Goal: Find specific page/section

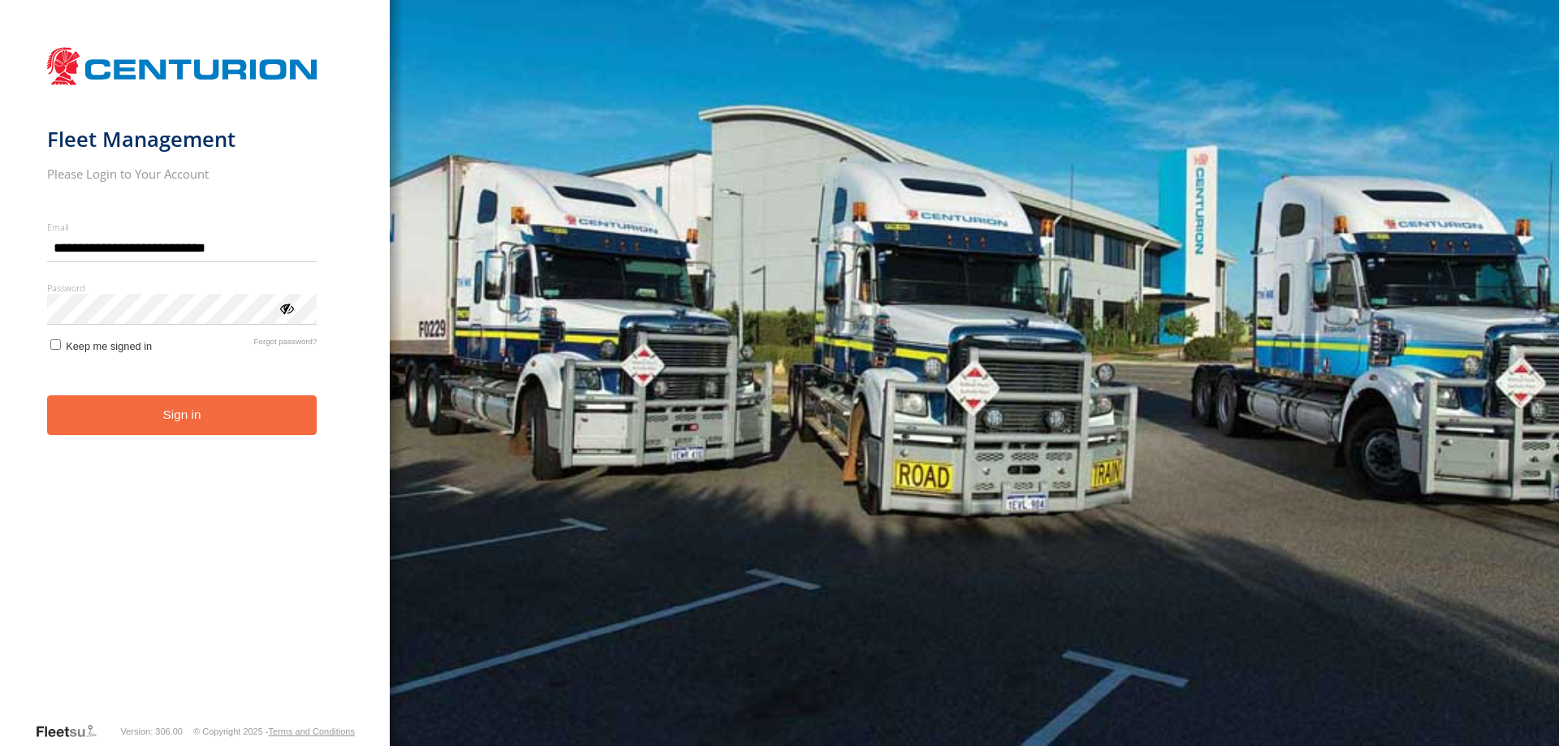
click at [178, 423] on button "Sign in" at bounding box center [182, 415] width 270 height 40
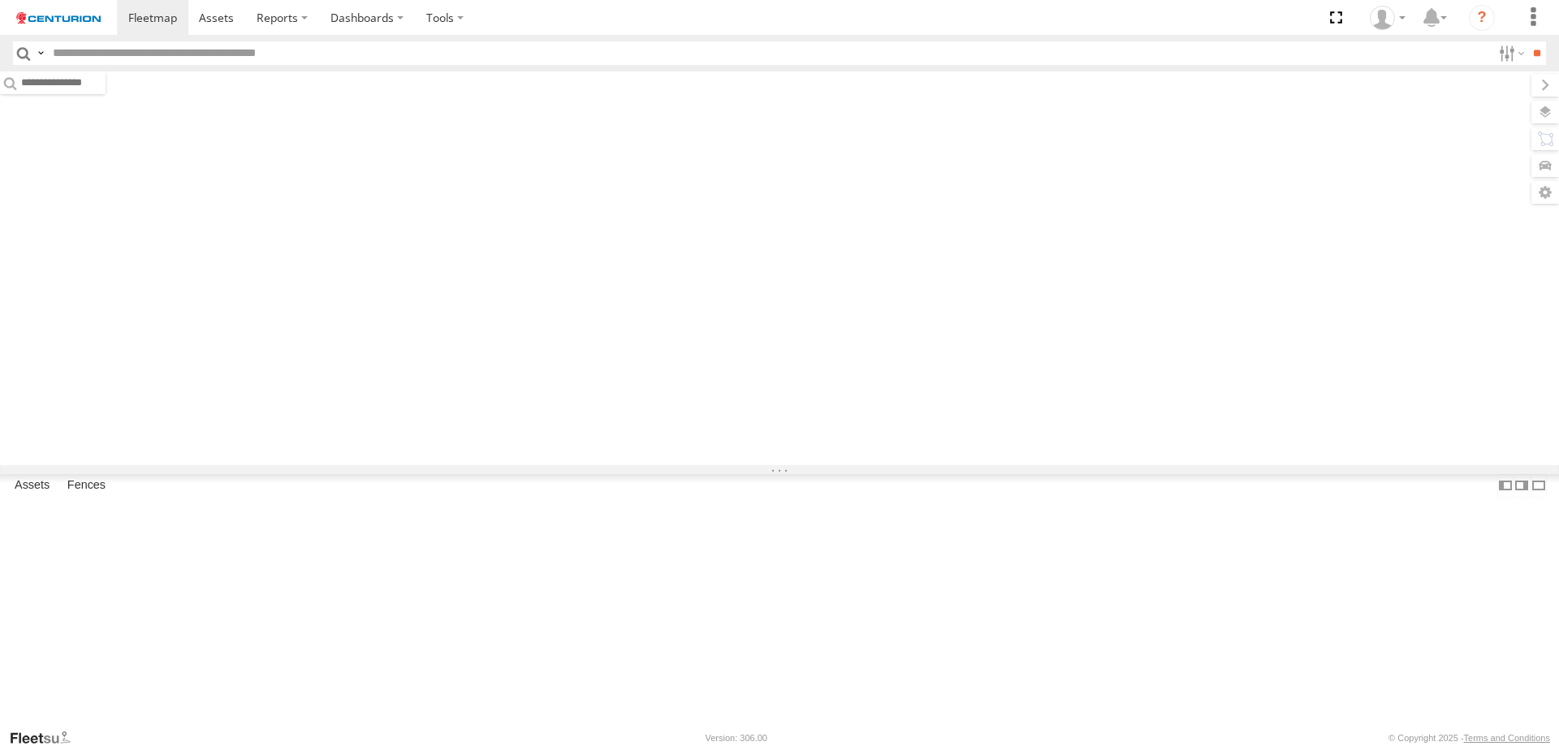
click at [93, 54] on input "text" at bounding box center [768, 53] width 1445 height 24
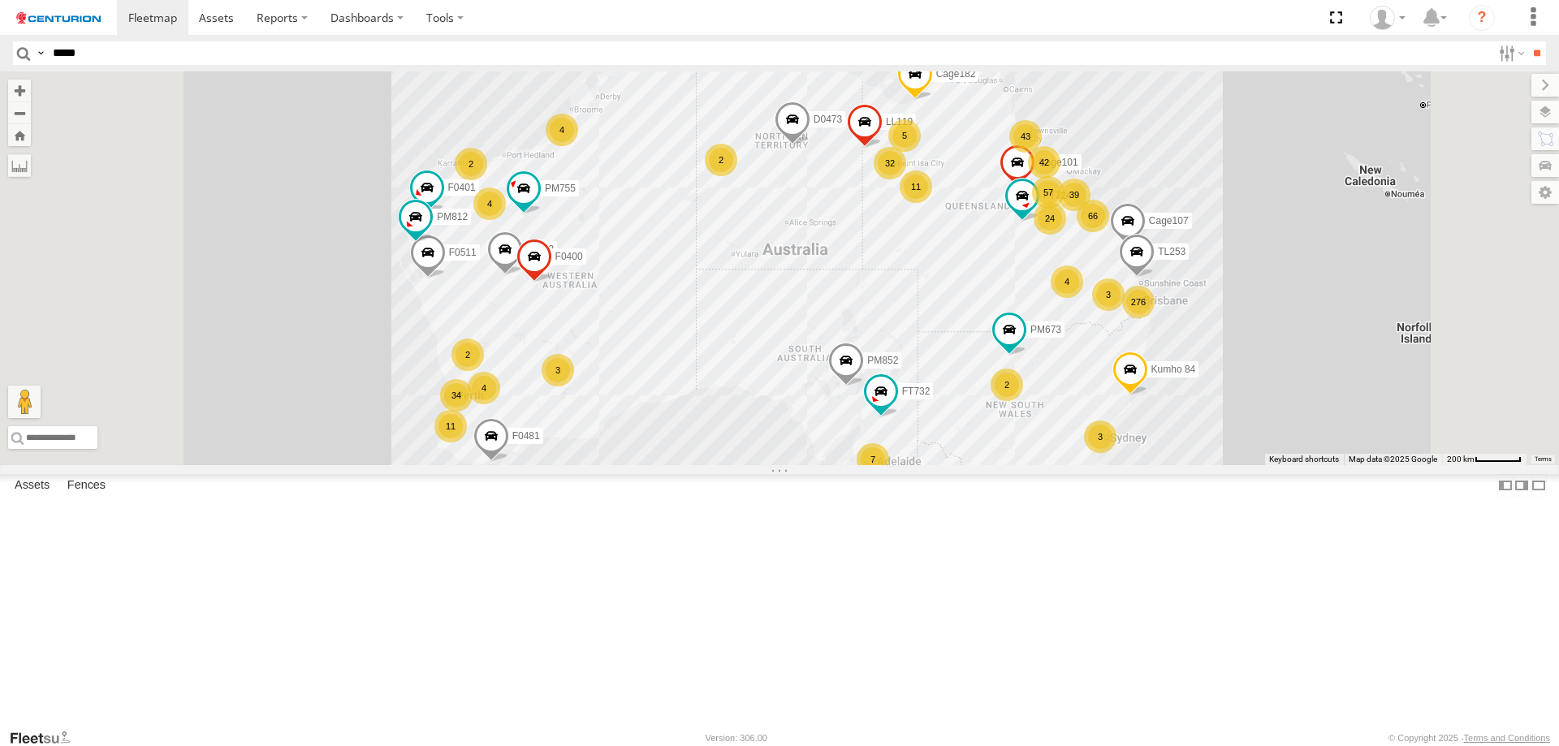
click at [1527, 41] on input "**" at bounding box center [1536, 53] width 19 height 24
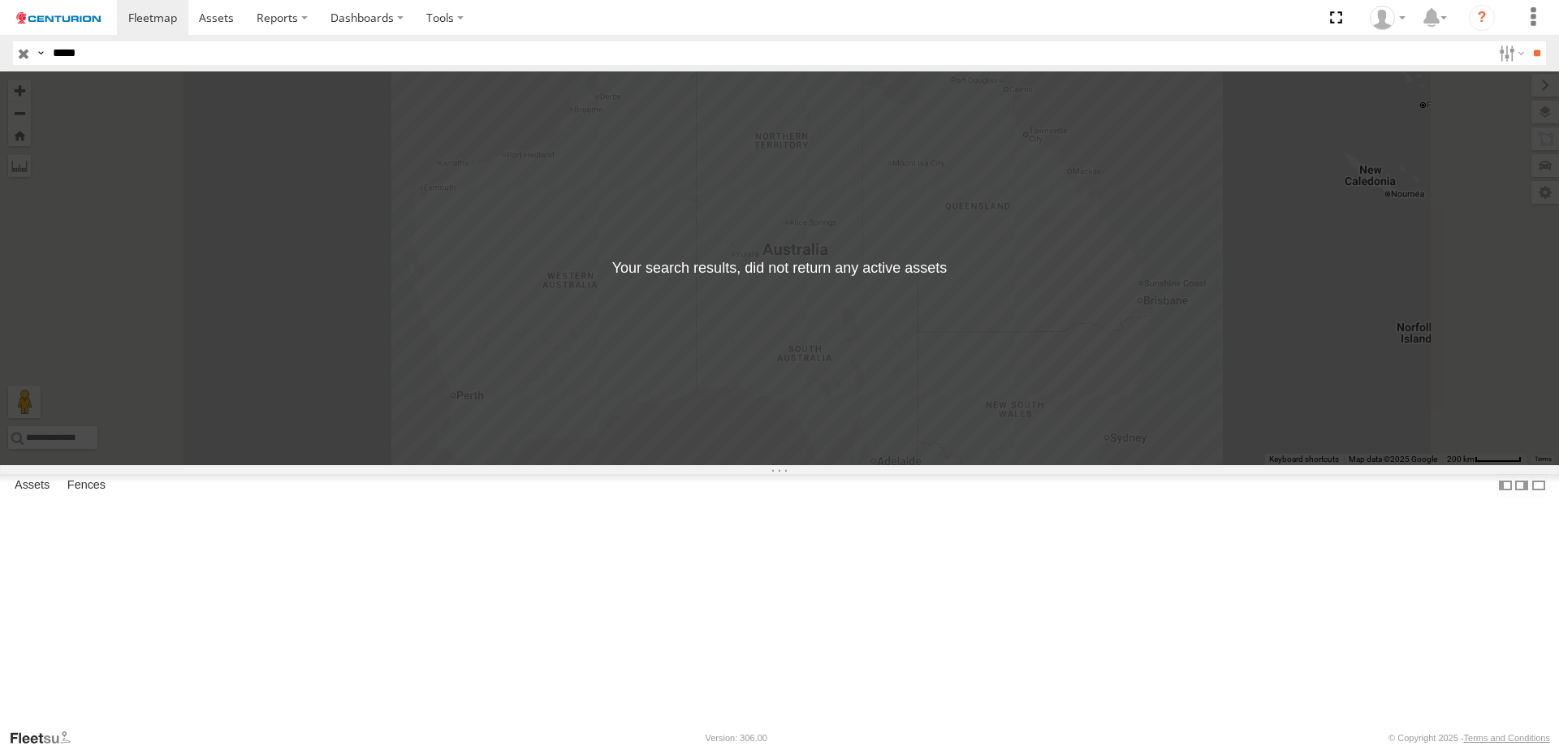
click at [93, 54] on input "*****" at bounding box center [768, 53] width 1445 height 24
click at [79, 52] on input "**" at bounding box center [768, 53] width 1445 height 24
type input "*****"
click at [1527, 41] on input "**" at bounding box center [1536, 53] width 19 height 24
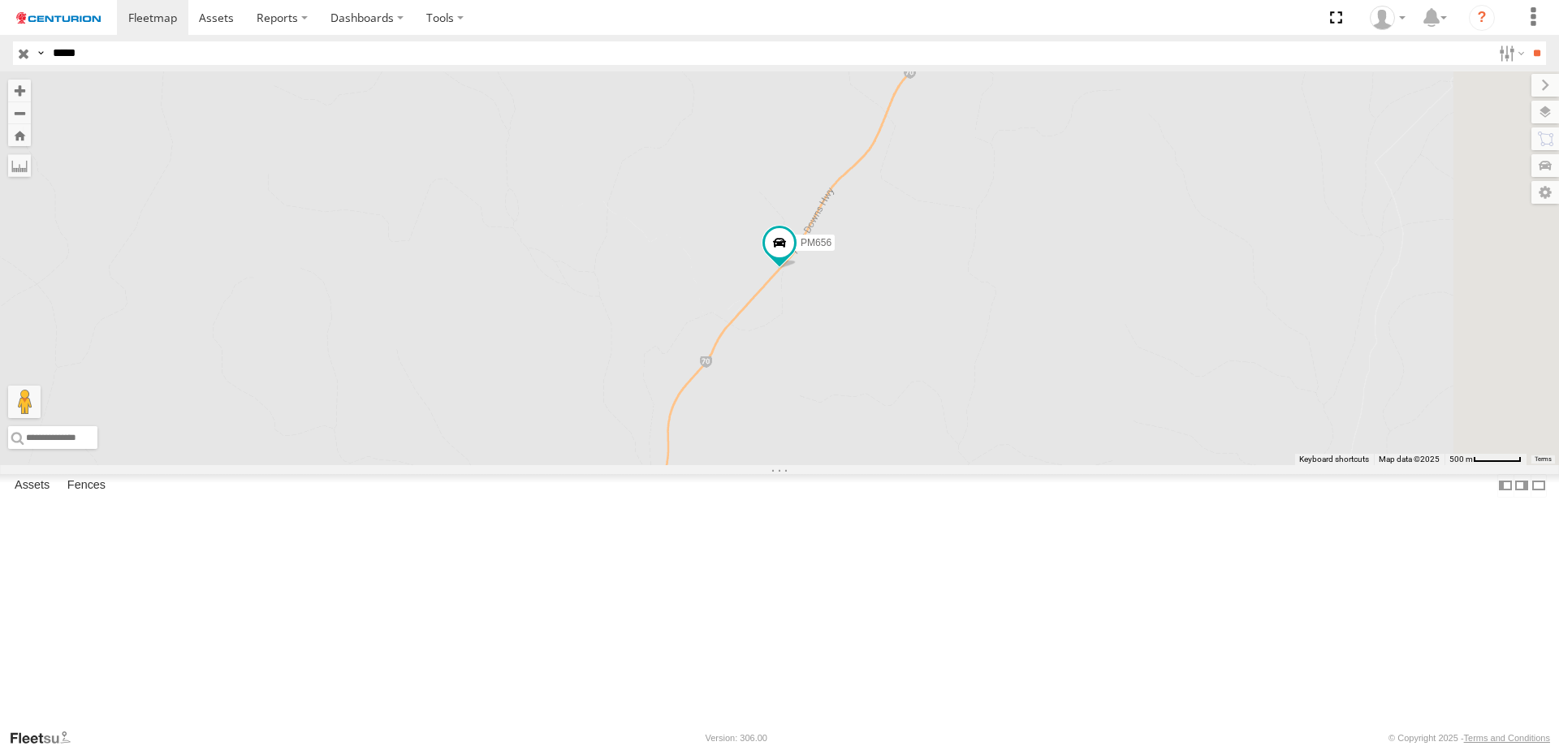
click at [0, 0] on div "PM656 Branch Mackay - LH" at bounding box center [0, 0] width 0 height 0
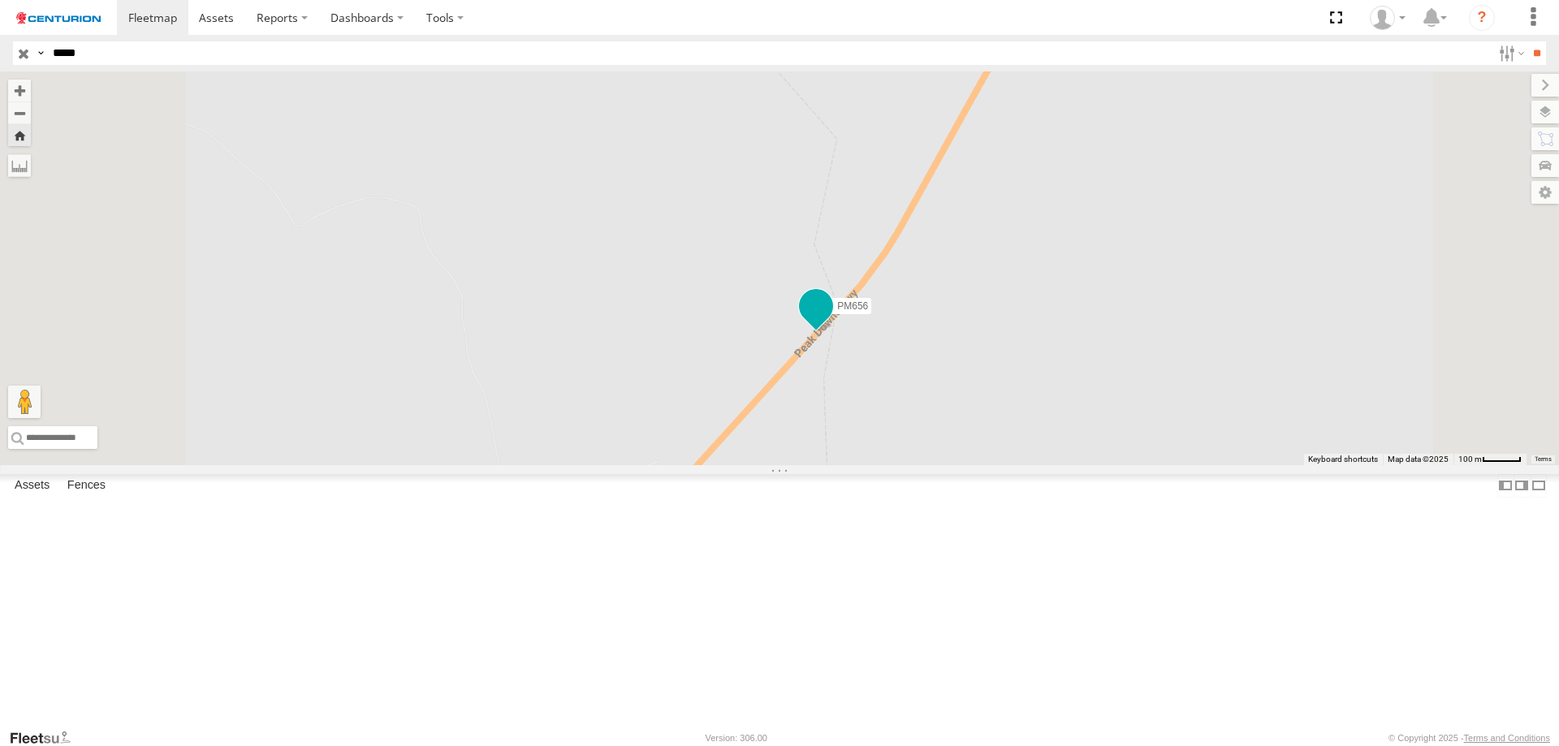
click at [831, 321] on span at bounding box center [815, 306] width 29 height 29
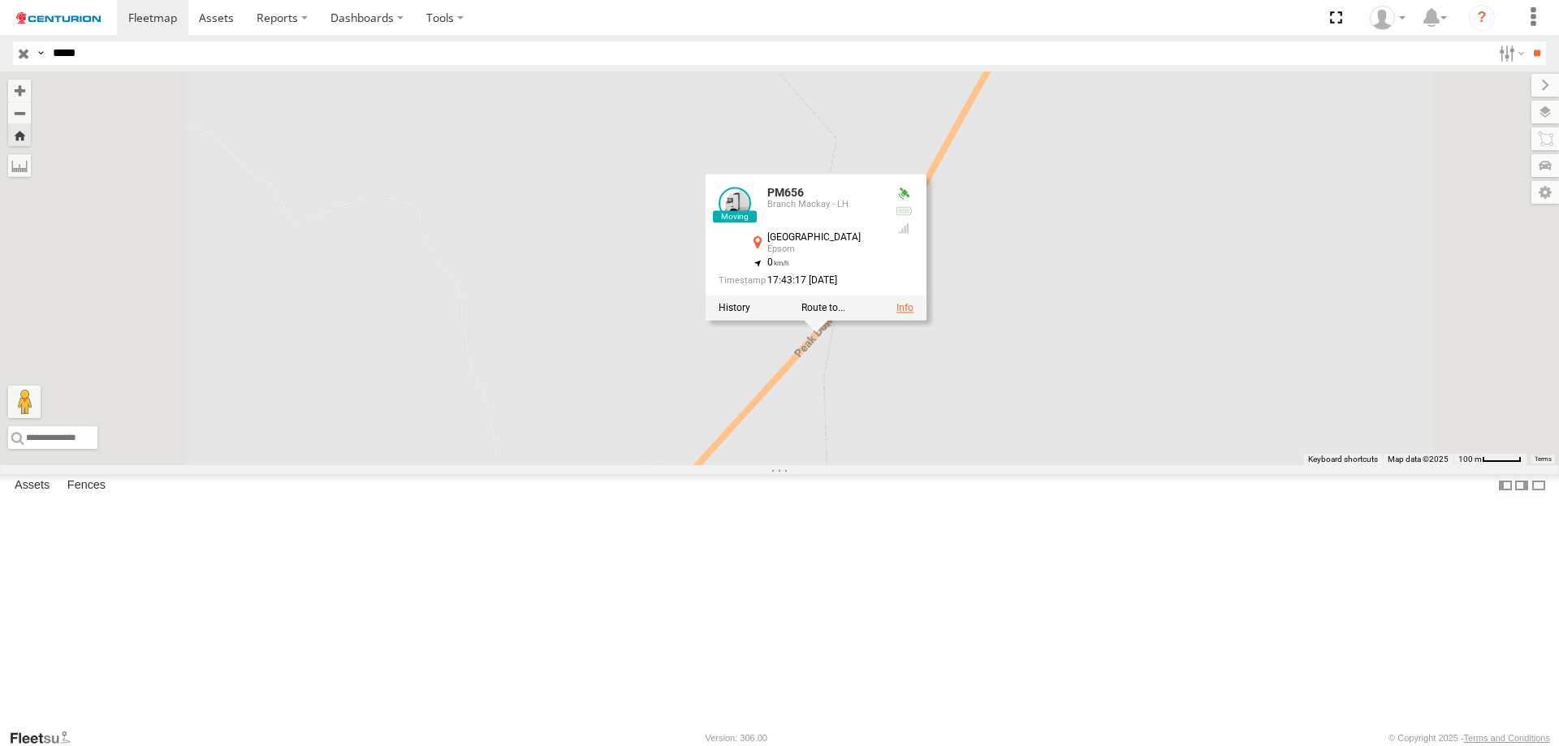
click at [914, 313] on link at bounding box center [904, 307] width 17 height 11
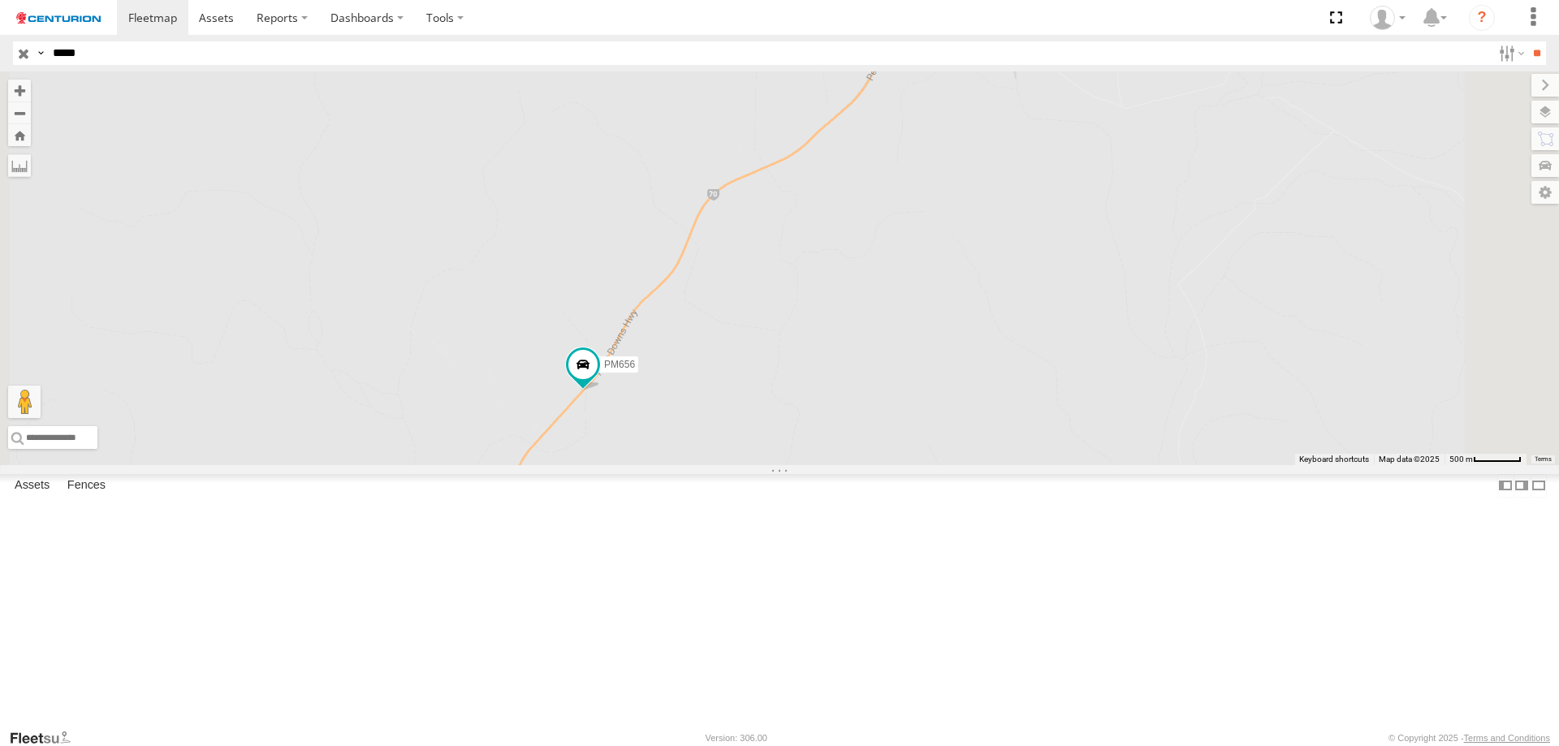
drag, startPoint x: 1051, startPoint y: 335, endPoint x: 873, endPoint y: 577, distance: 301.0
click at [873, 465] on div "PM656" at bounding box center [779, 268] width 1559 height 394
click at [598, 379] on span at bounding box center [582, 364] width 29 height 29
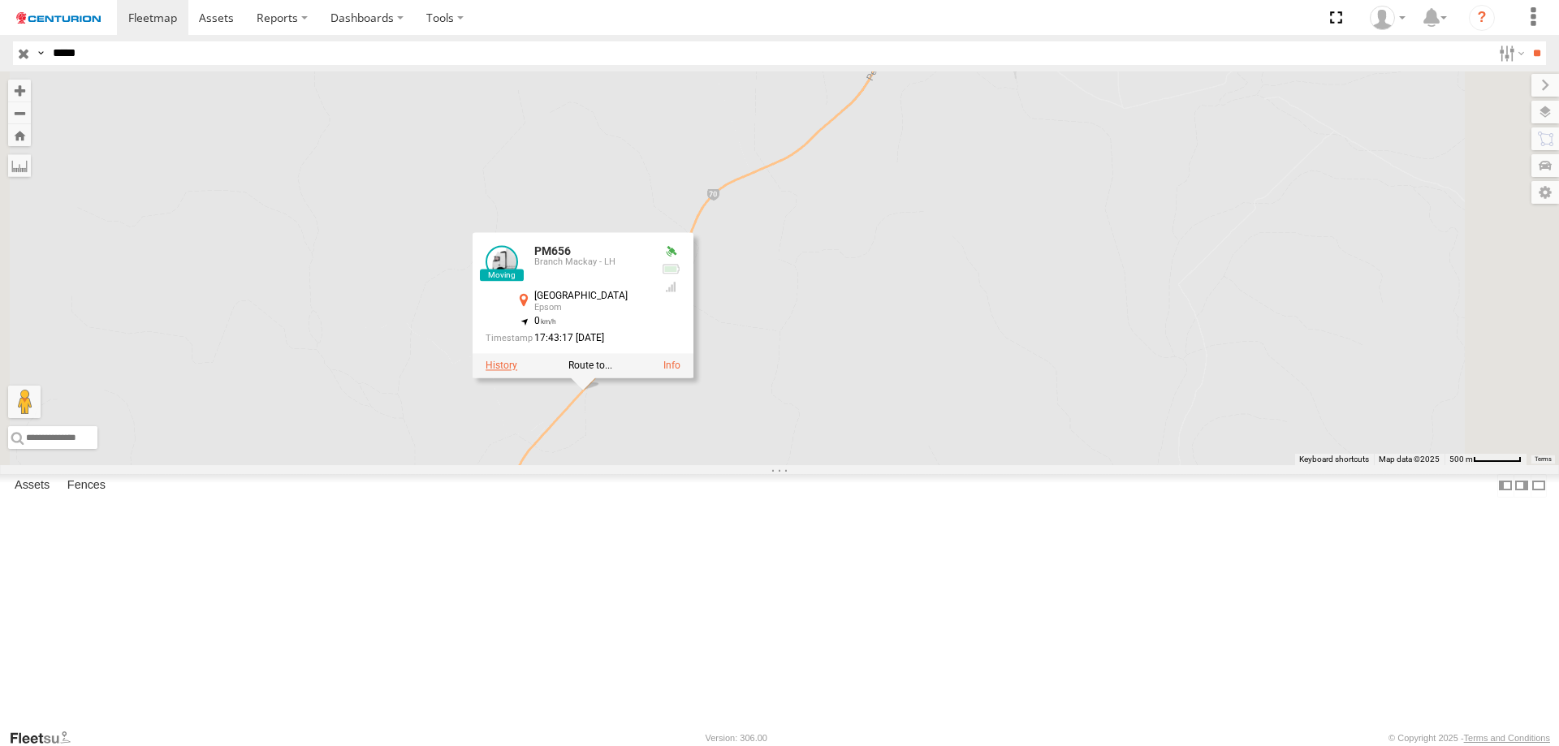
click at [517, 372] on label at bounding box center [502, 366] width 32 height 11
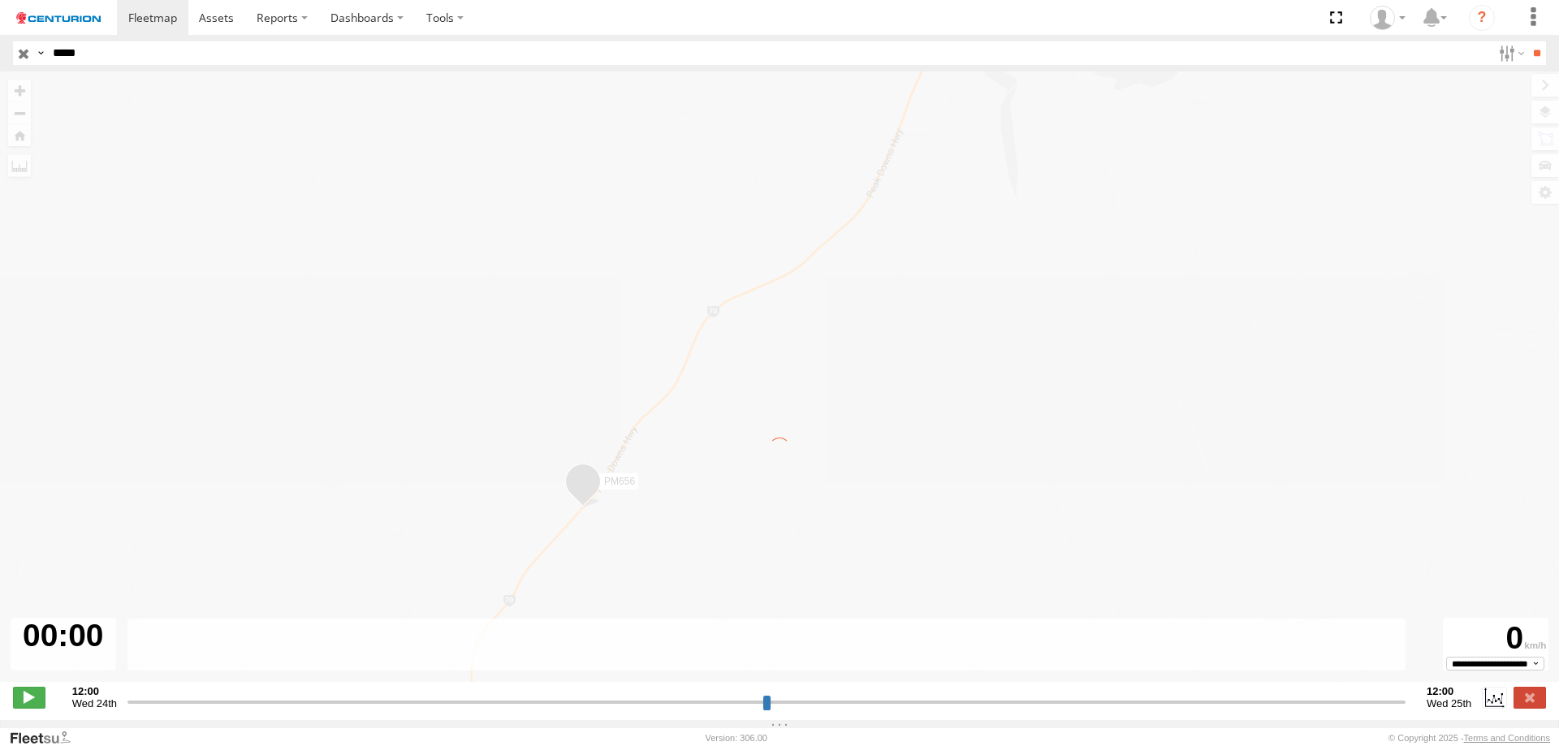
type input "**********"
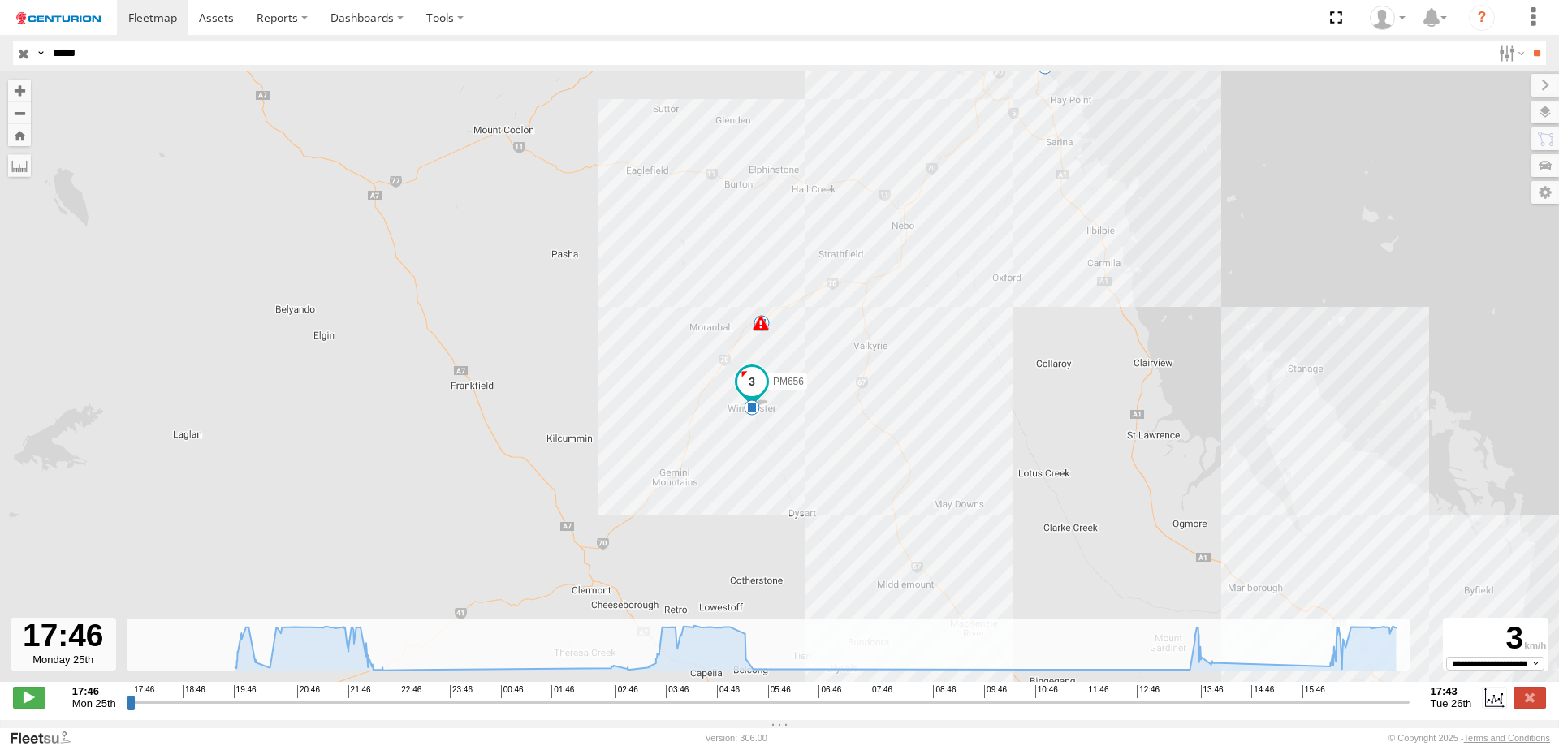
drag, startPoint x: 793, startPoint y: 568, endPoint x: 898, endPoint y: 417, distance: 183.6
click at [898, 417] on div "PM656 18:01 Mon 22:44 Mon 05:22 Tue 05:22 Tue 05:53 Tue 05:53 Tue 10" at bounding box center [779, 385] width 1559 height 628
click at [753, 386] on span at bounding box center [751, 381] width 29 height 29
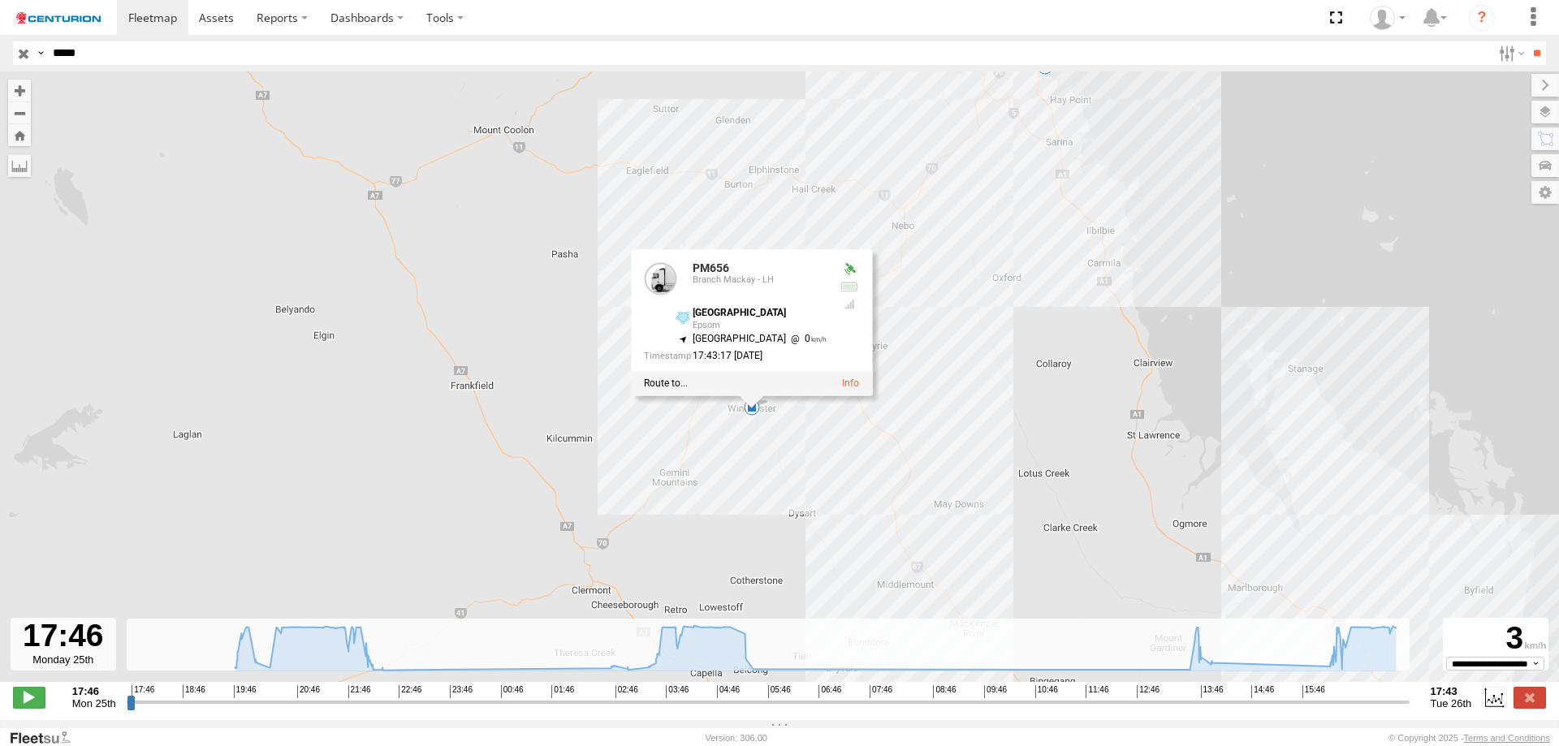
click at [1058, 373] on div "PM656 18:01 Mon 22:44 Mon 05:22 Tue 05:22 Tue 05:53 Tue 05:53 Tue 10 PM656 Bran…" at bounding box center [779, 385] width 1559 height 628
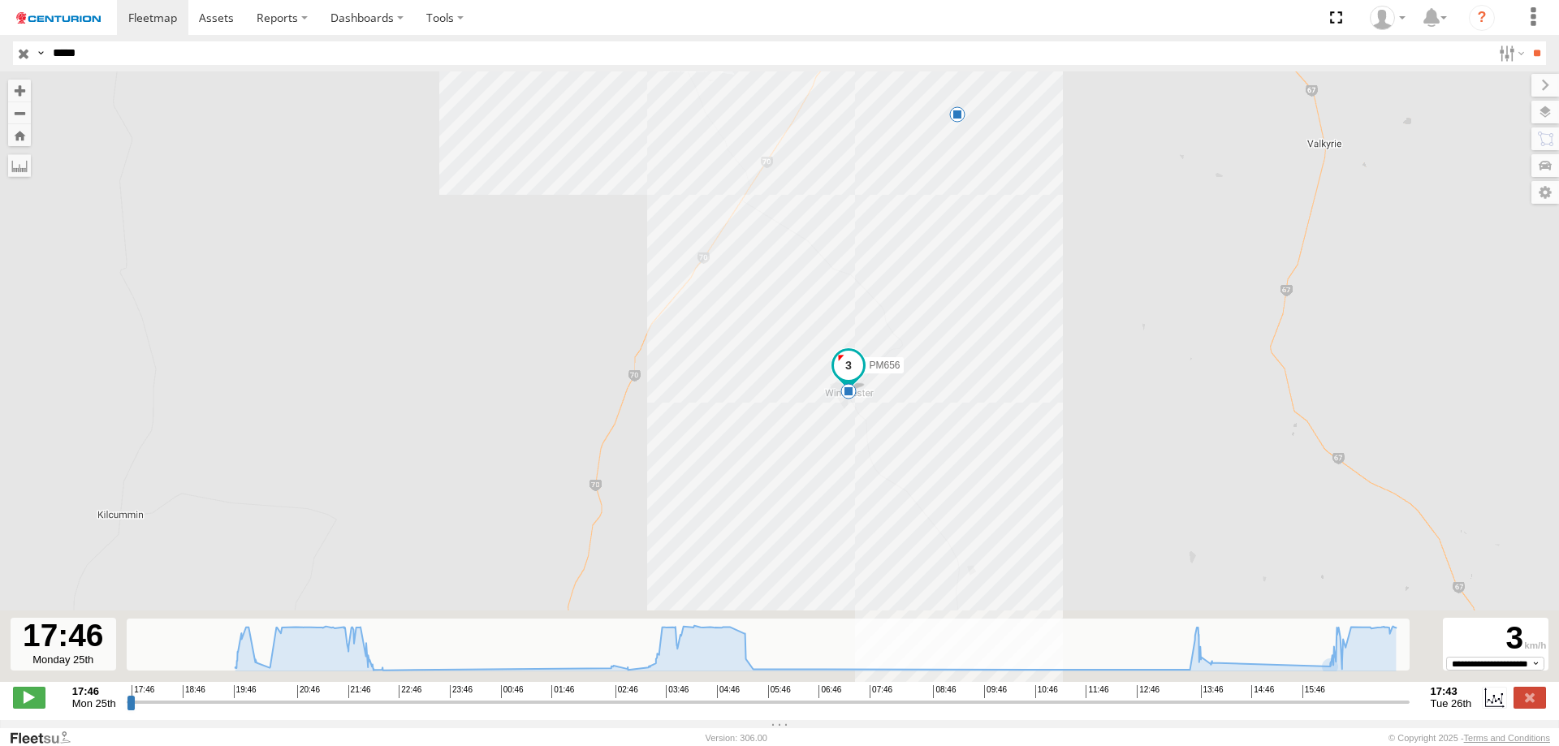
drag, startPoint x: 944, startPoint y: 590, endPoint x: 935, endPoint y: 383, distance: 207.3
click at [937, 386] on div "PM656 22:44 Mon 05:22 Tue 05:22 Tue 05:53 Tue 05:53 Tue 18:01 Mon 9 14:32 Tue" at bounding box center [779, 385] width 1559 height 628
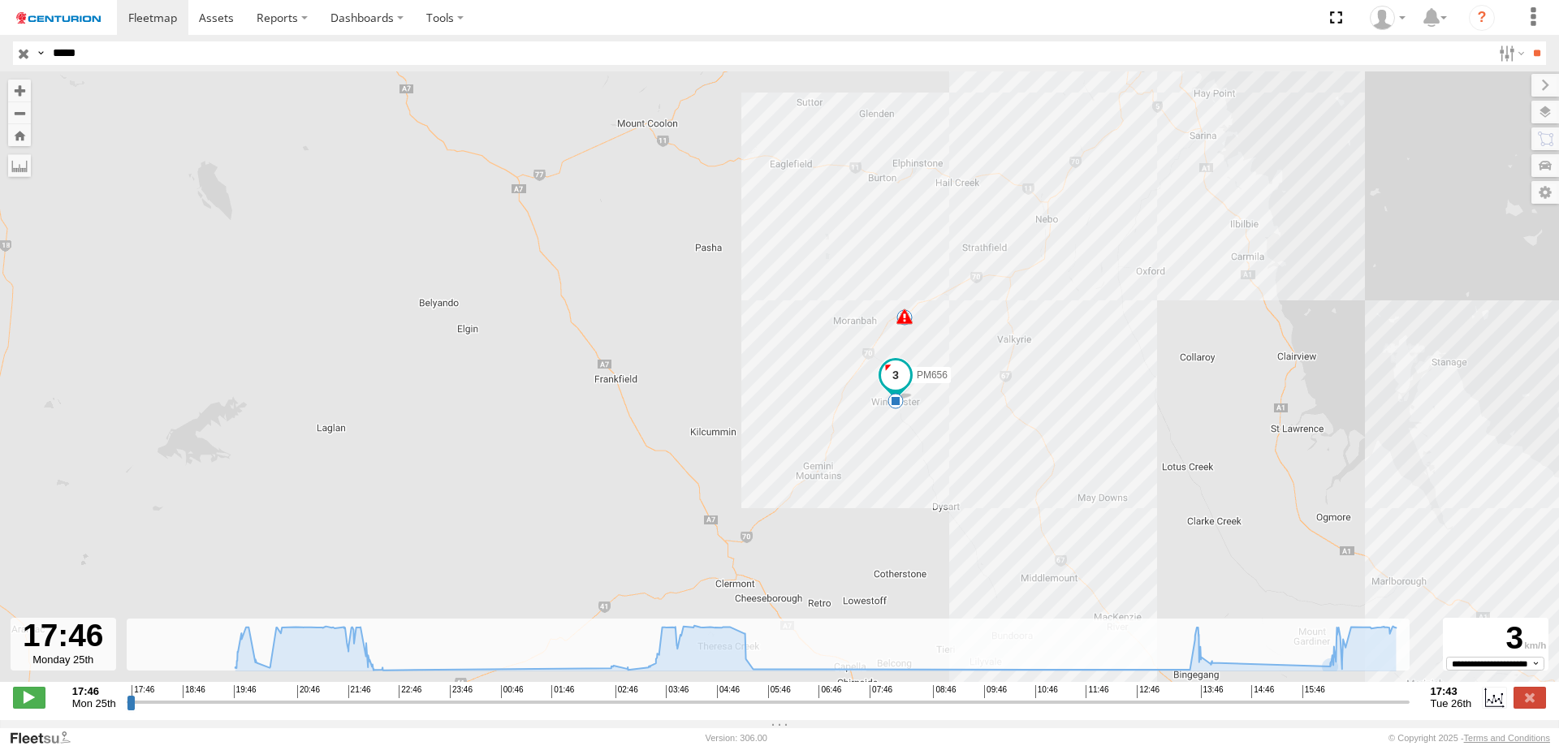
drag, startPoint x: 985, startPoint y: 483, endPoint x: 948, endPoint y: 416, distance: 76.7
click at [951, 418] on div "PM656 22:44 Mon 05:22 Tue 05:22 Tue 05:53 Tue 05:53 Tue 18:01 Mon 10" at bounding box center [779, 385] width 1559 height 628
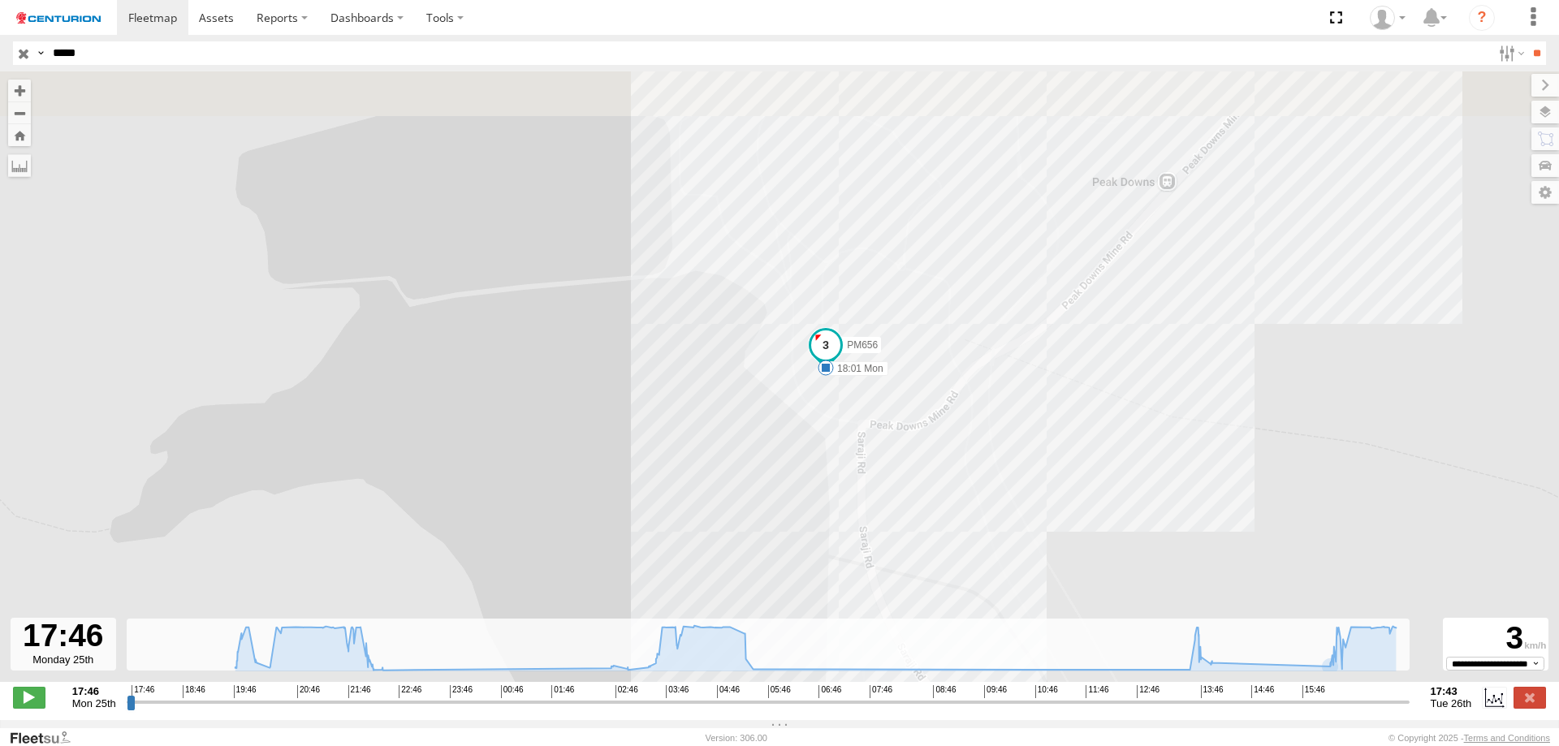
drag, startPoint x: 1240, startPoint y: 240, endPoint x: 1026, endPoint y: 530, distance: 361.2
click at [1026, 530] on div "PM656 22:44 Mon 05:22 Tue 05:22 Tue 05:53 Tue 05:53 Tue 18:01 Mon" at bounding box center [779, 385] width 1559 height 628
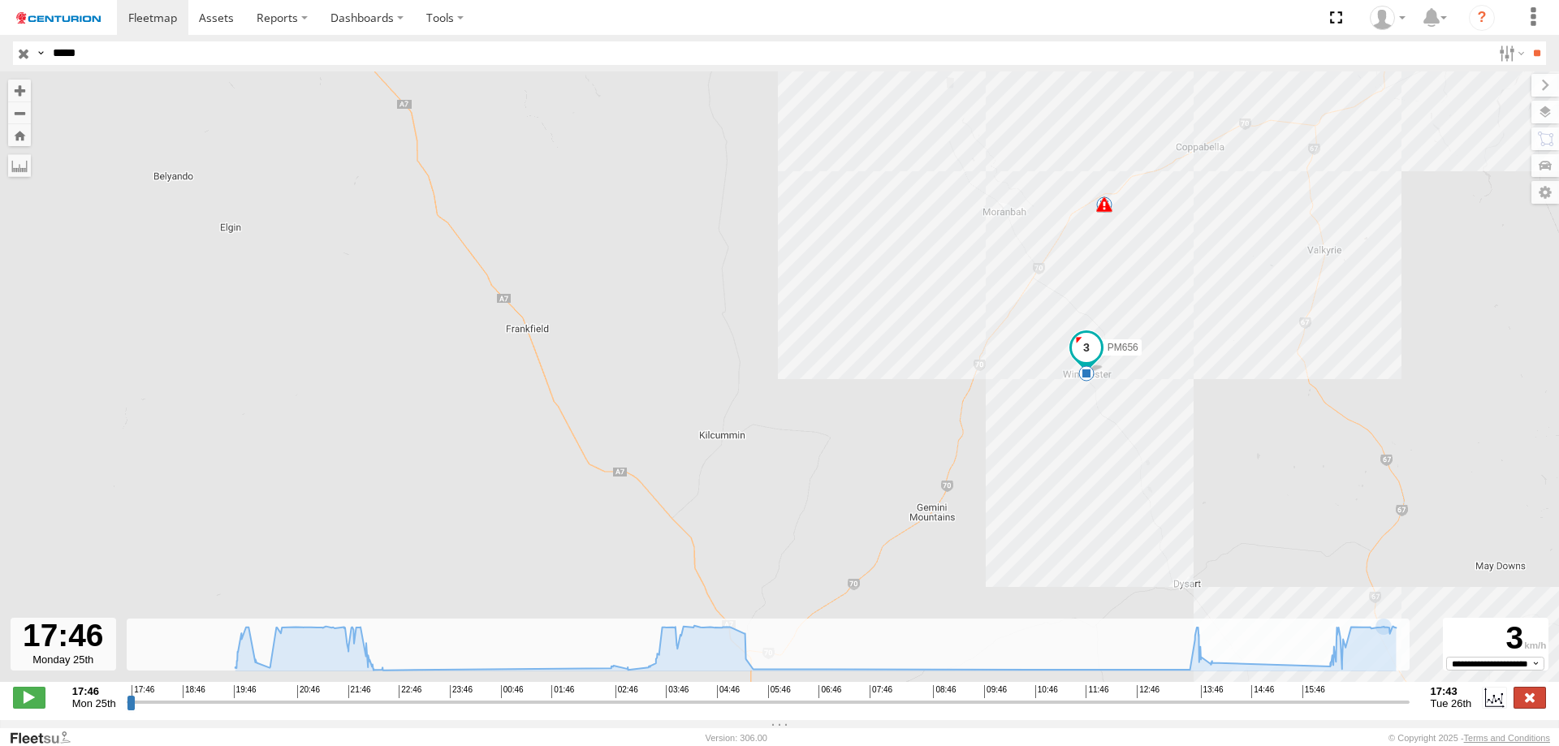
click at [1528, 704] on label at bounding box center [1530, 697] width 32 height 21
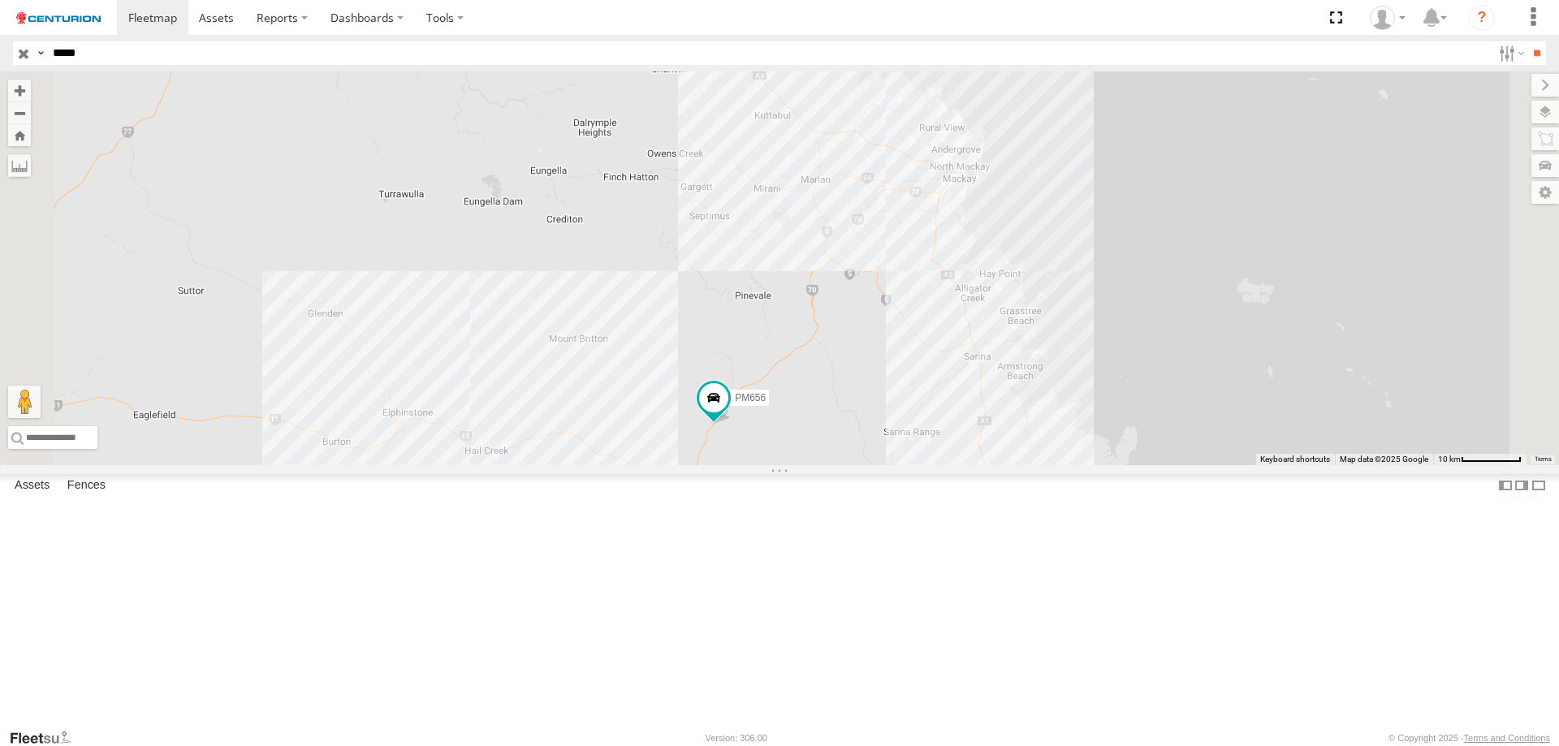
drag, startPoint x: 1181, startPoint y: 406, endPoint x: 1086, endPoint y: 531, distance: 156.6
click at [1086, 465] on div "PM656" at bounding box center [779, 268] width 1559 height 394
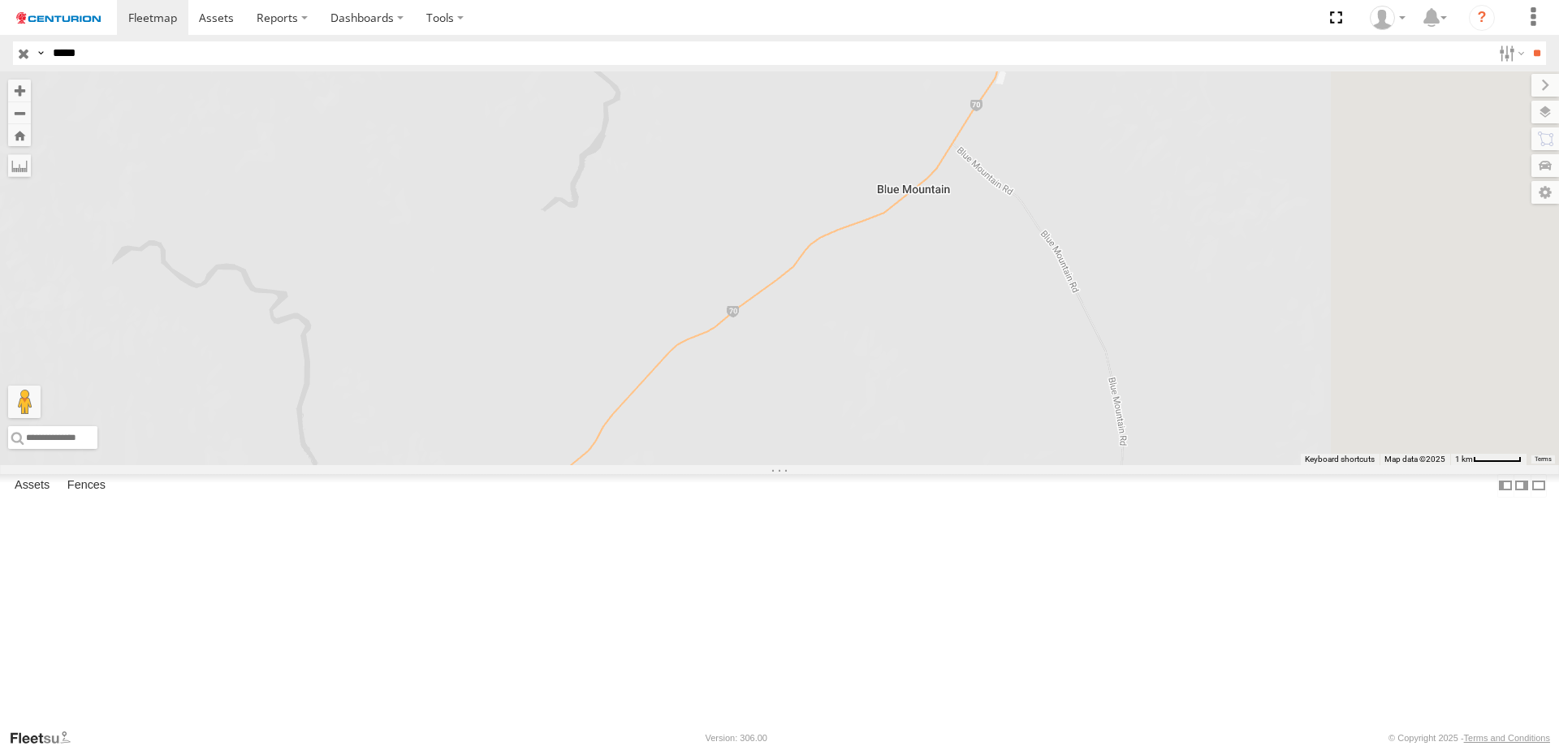
drag, startPoint x: 1432, startPoint y: 257, endPoint x: 957, endPoint y: 626, distance: 601.2
click at [959, 465] on div "PM656" at bounding box center [779, 268] width 1559 height 394
drag, startPoint x: 1230, startPoint y: 263, endPoint x: 1078, endPoint y: 553, distance: 327.6
click at [1082, 465] on div "PM656" at bounding box center [779, 268] width 1559 height 394
drag, startPoint x: 1009, startPoint y: 326, endPoint x: 933, endPoint y: 540, distance: 226.5
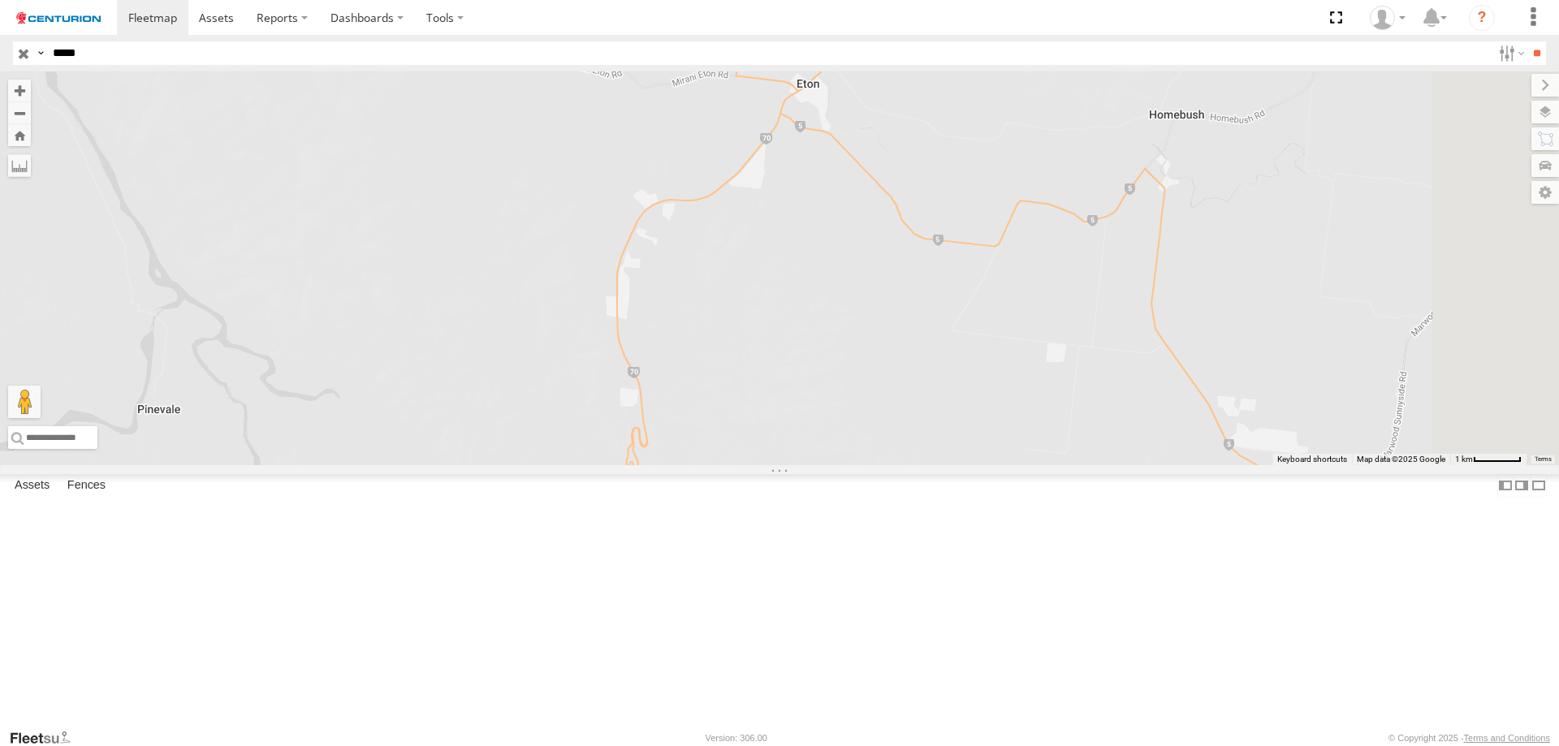
click at [933, 465] on div "PM656" at bounding box center [779, 268] width 1559 height 394
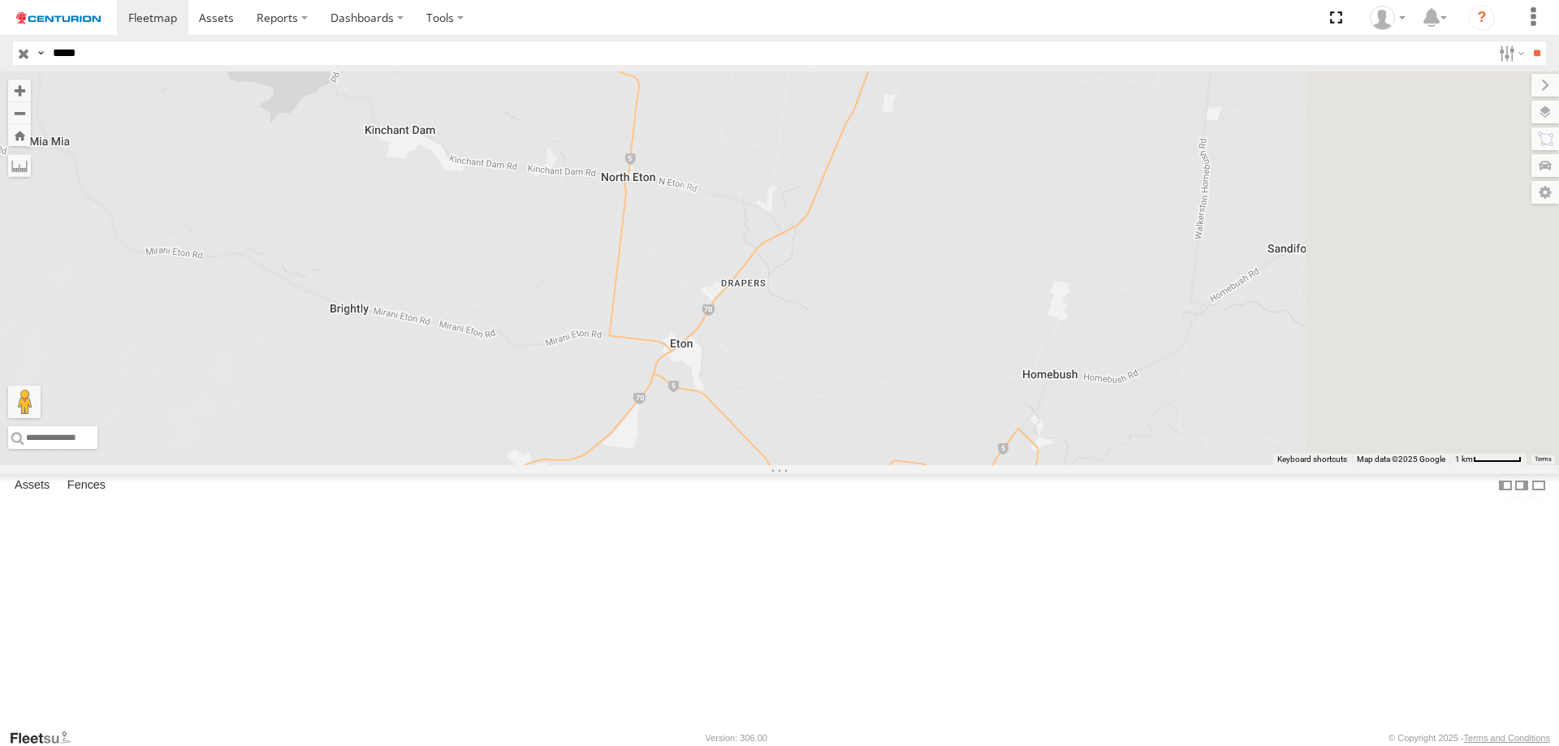
drag, startPoint x: 1106, startPoint y: 244, endPoint x: 966, endPoint y: 503, distance: 293.6
click at [972, 465] on div "PM656" at bounding box center [779, 268] width 1559 height 394
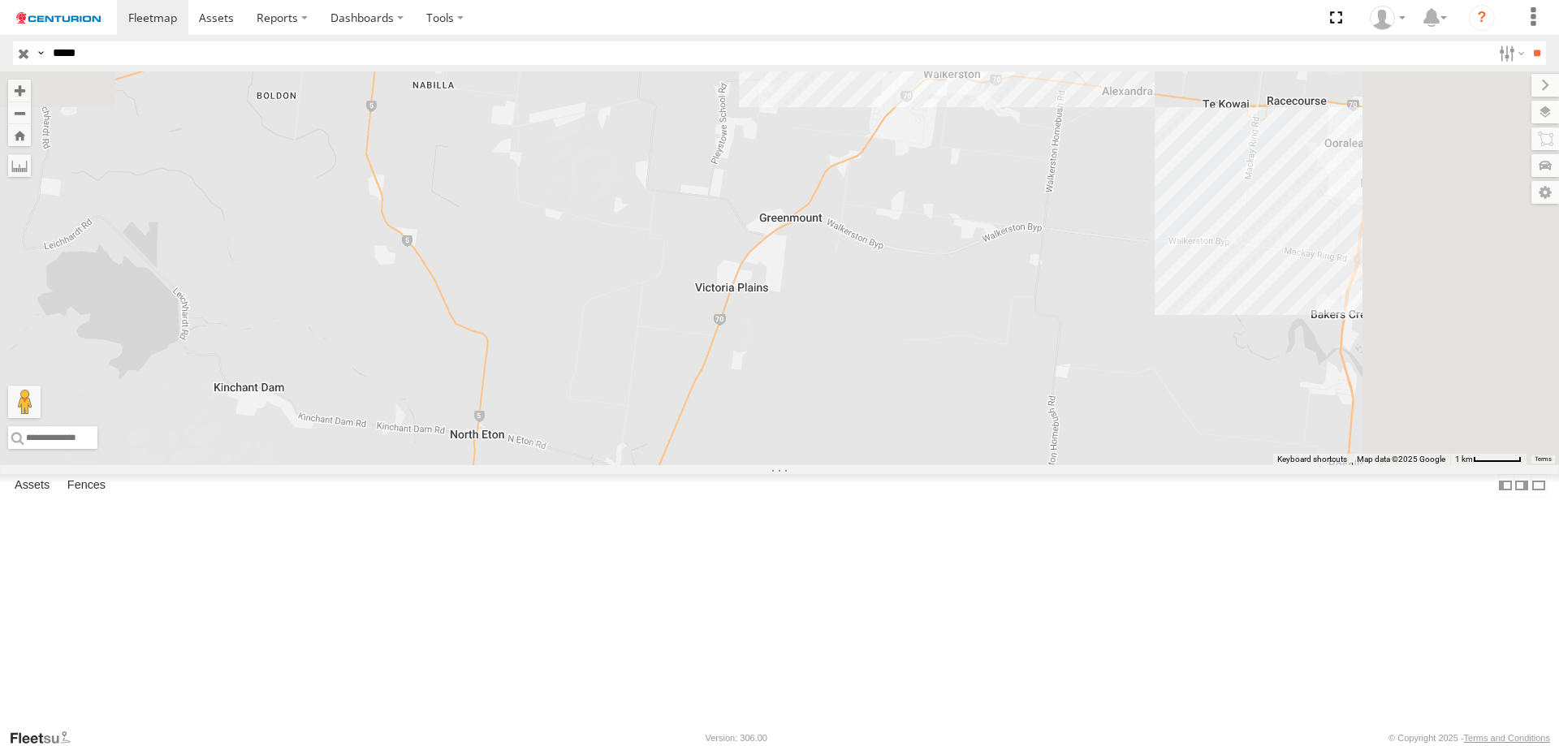
drag, startPoint x: 1099, startPoint y: 300, endPoint x: 1011, endPoint y: 451, distance: 174.7
click at [1013, 448] on div "PM656" at bounding box center [779, 268] width 1559 height 394
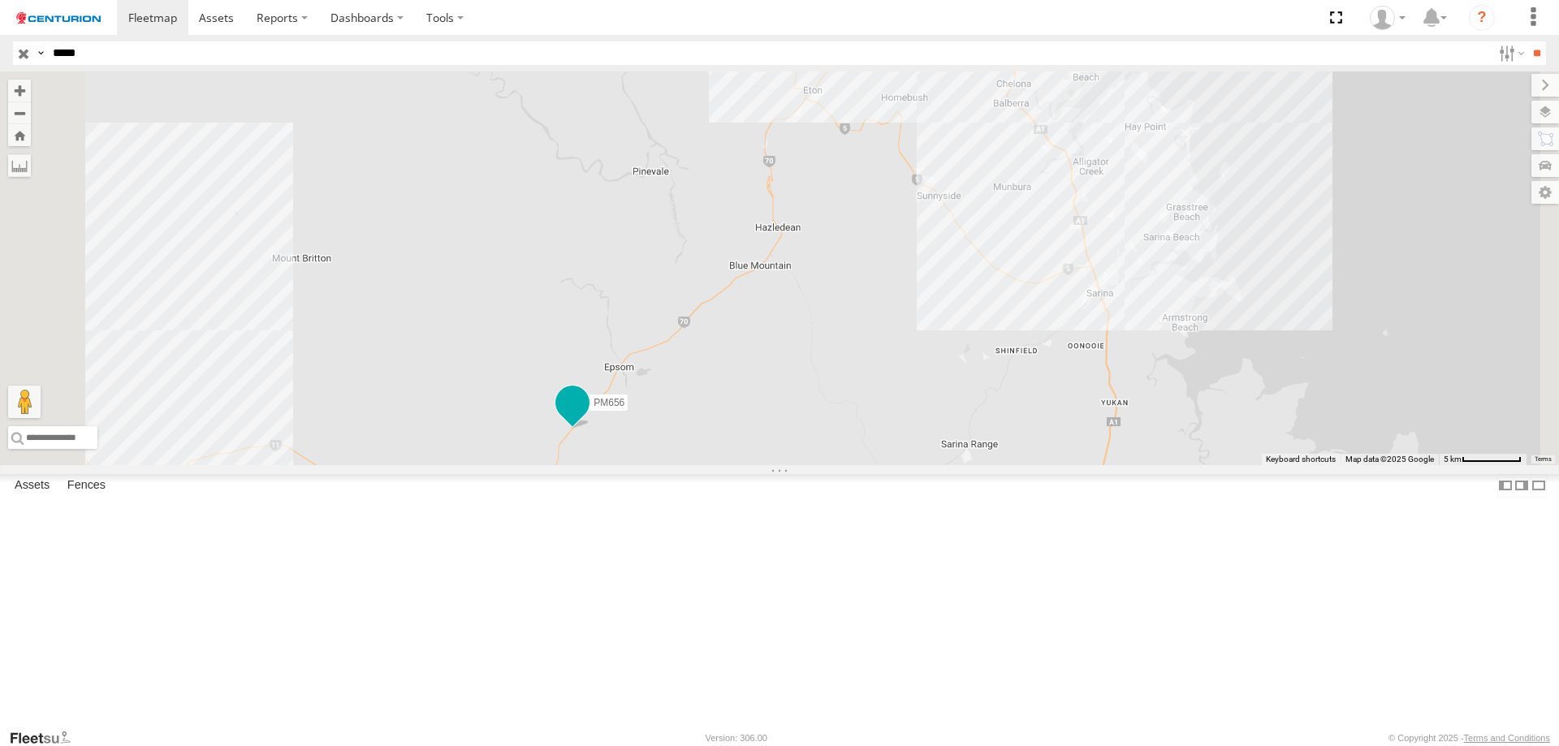
click at [587, 417] on span at bounding box center [572, 401] width 29 height 29
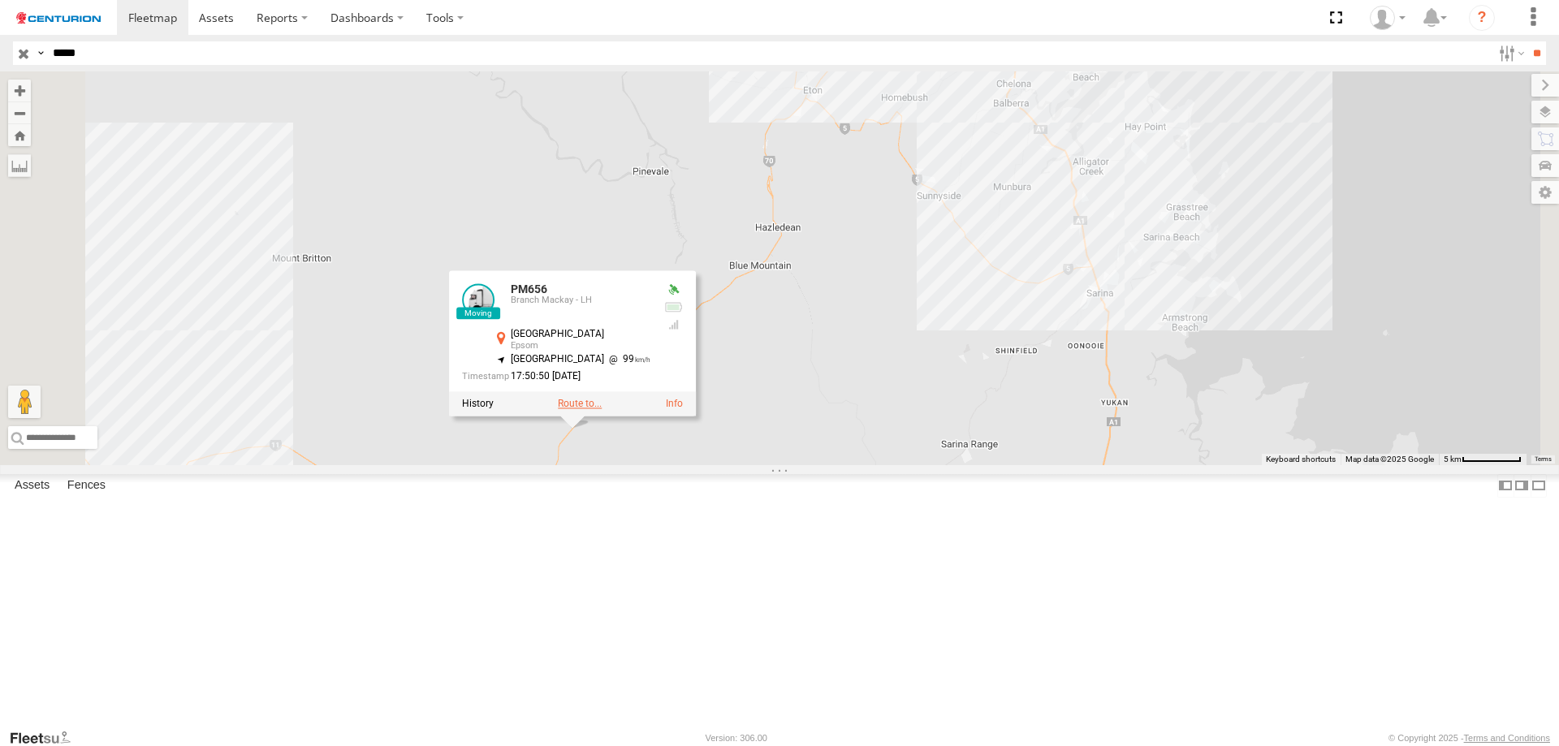
click at [602, 409] on label at bounding box center [580, 403] width 44 height 11
